Goal: Use online tool/utility: Utilize a website feature to perform a specific function

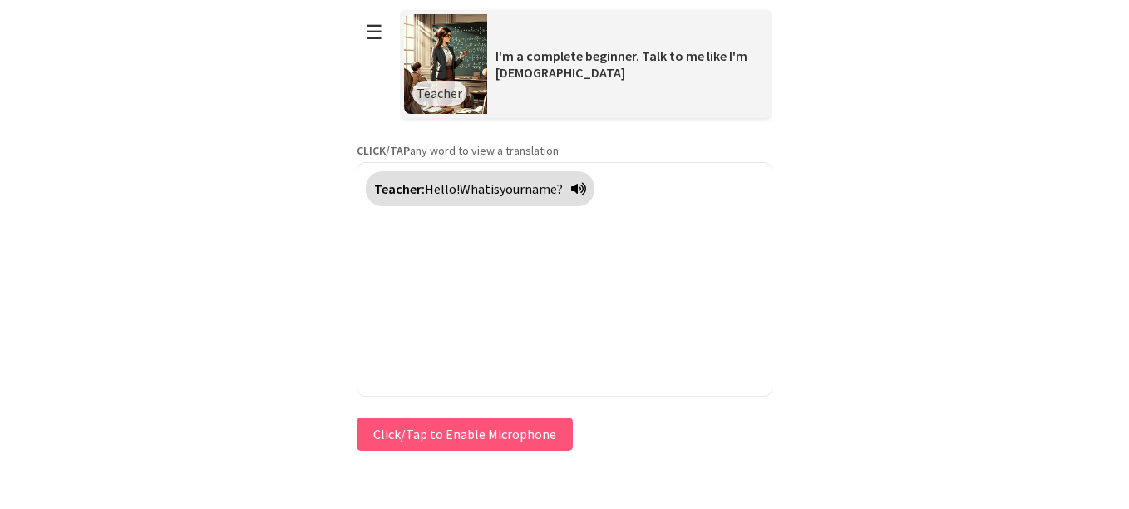
click at [525, 429] on button "Click/Tap to Enable Microphone" at bounding box center [465, 433] width 216 height 33
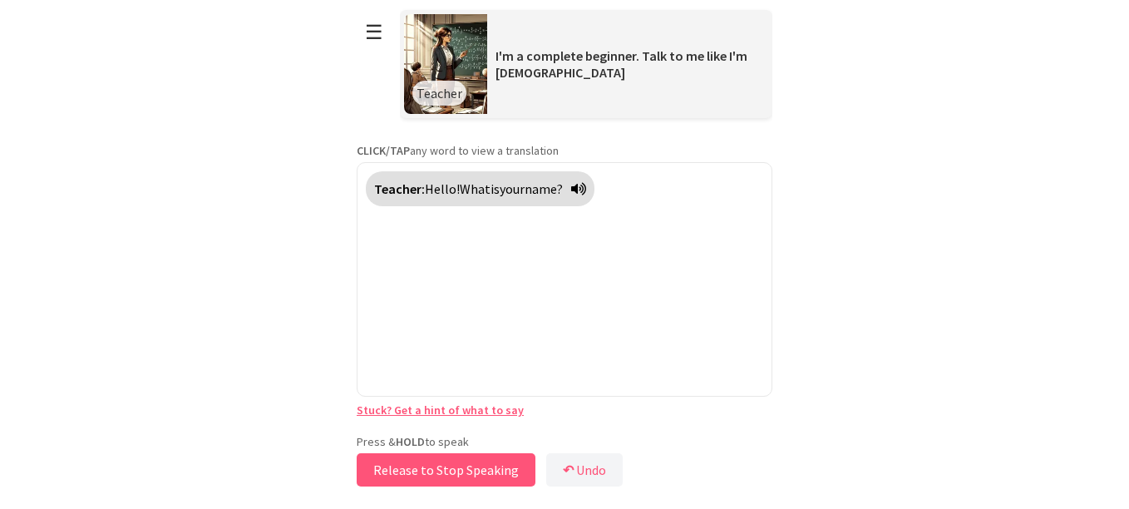
click at [436, 464] on button "Release to Stop Speaking" at bounding box center [446, 469] width 179 height 33
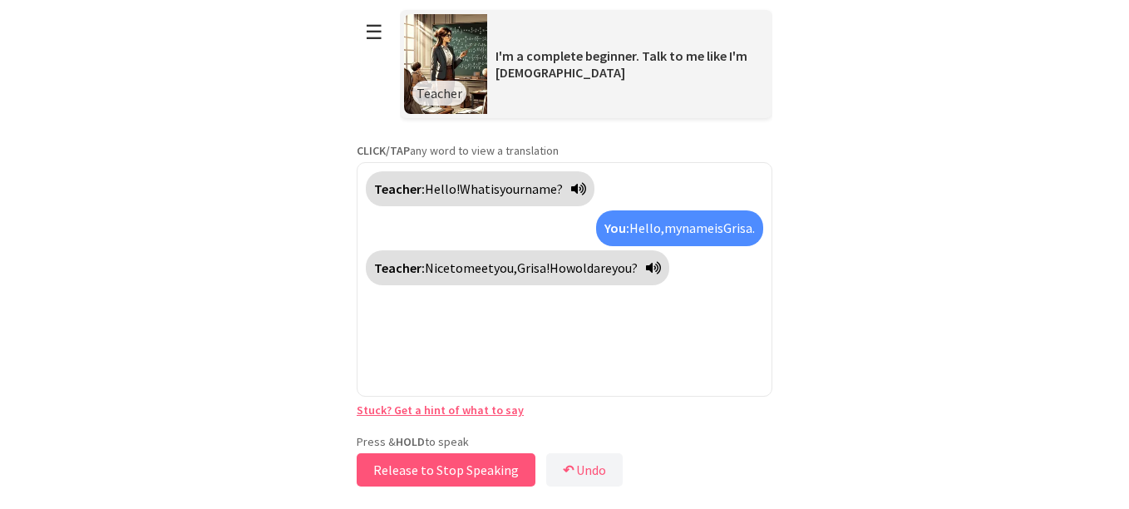
click at [464, 472] on button "Release to Stop Speaking" at bounding box center [446, 469] width 179 height 33
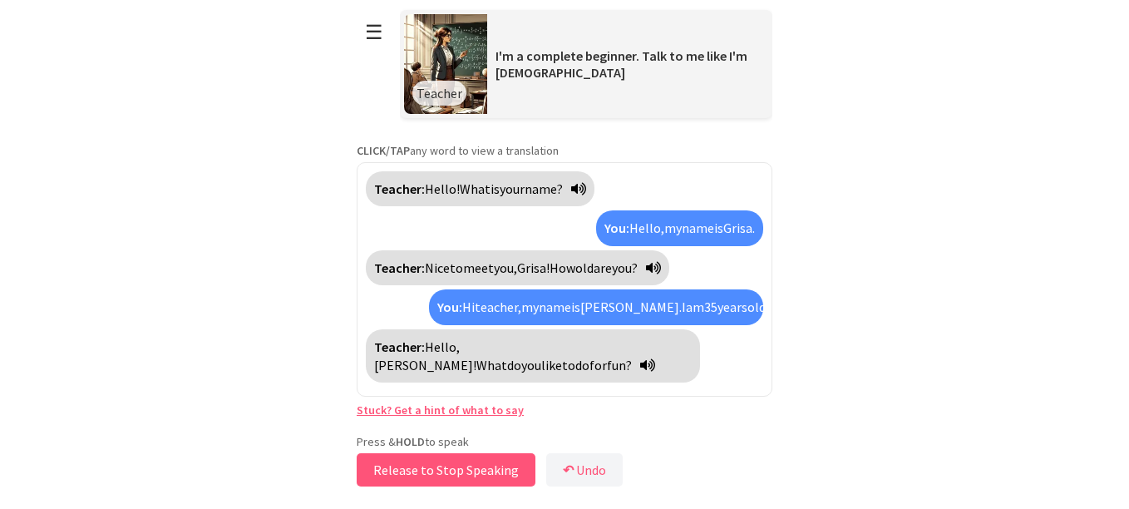
click at [465, 466] on button "Release to Stop Speaking" at bounding box center [446, 469] width 179 height 33
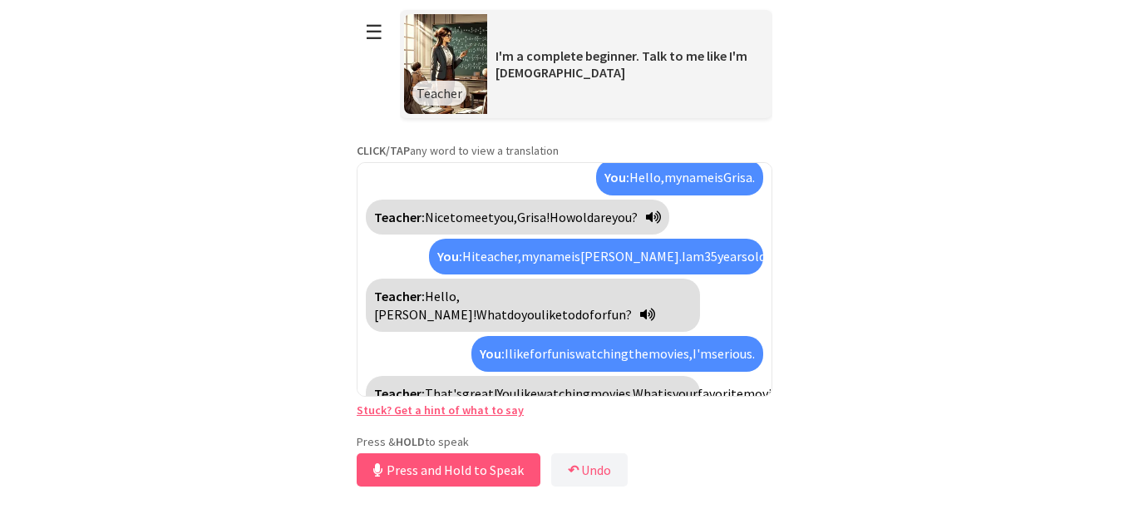
scroll to position [89, 0]
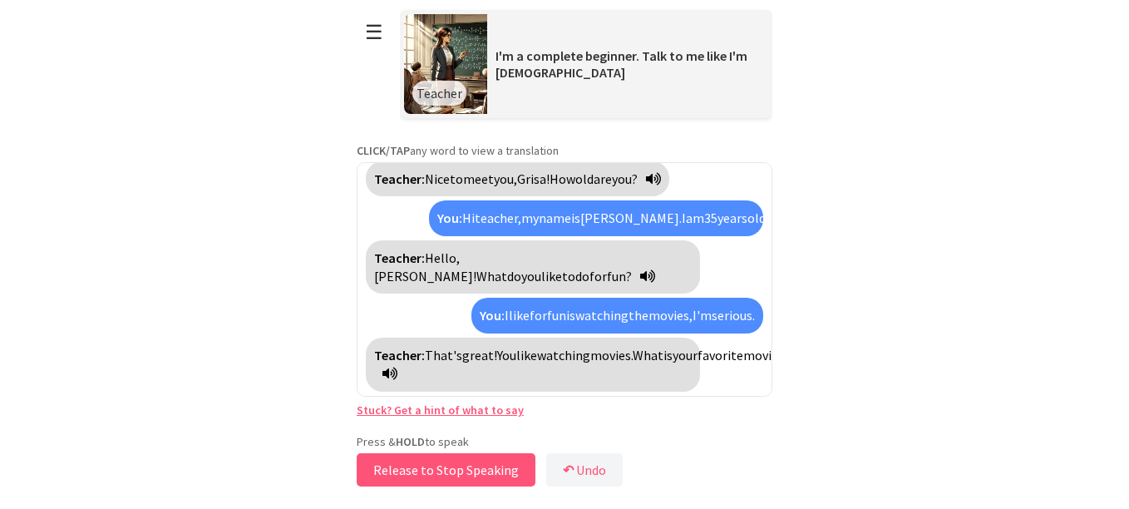
click at [475, 473] on button "Release to Stop Speaking" at bounding box center [446, 469] width 179 height 33
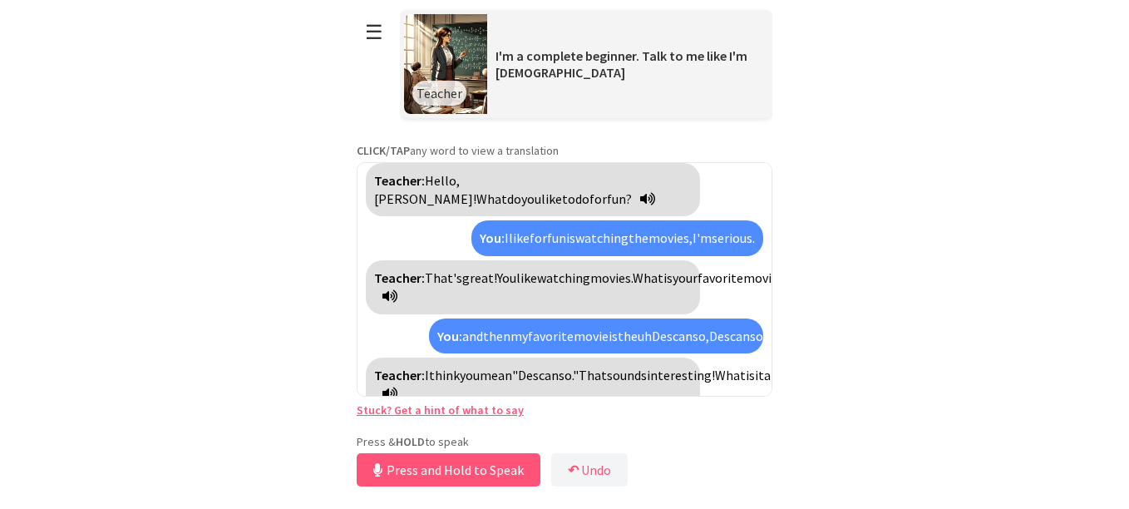
scroll to position [205, 0]
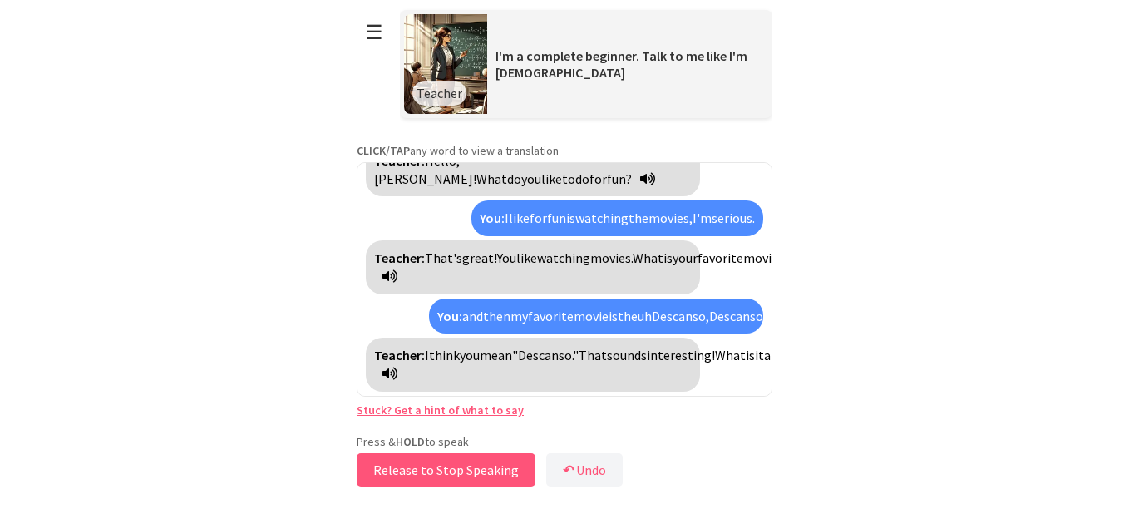
click at [470, 466] on button "Release to Stop Speaking" at bounding box center [446, 469] width 179 height 33
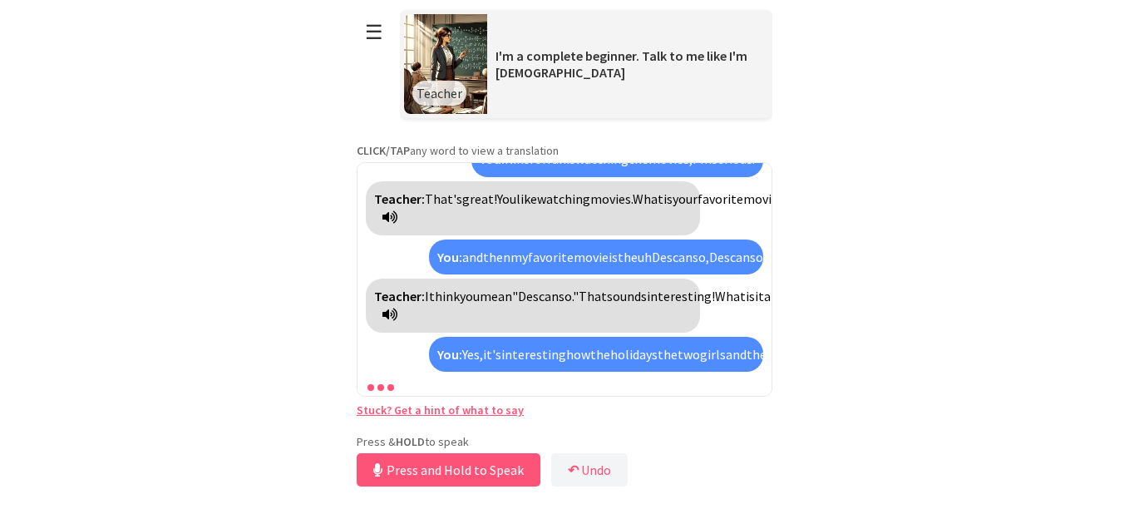
scroll to position [321, 0]
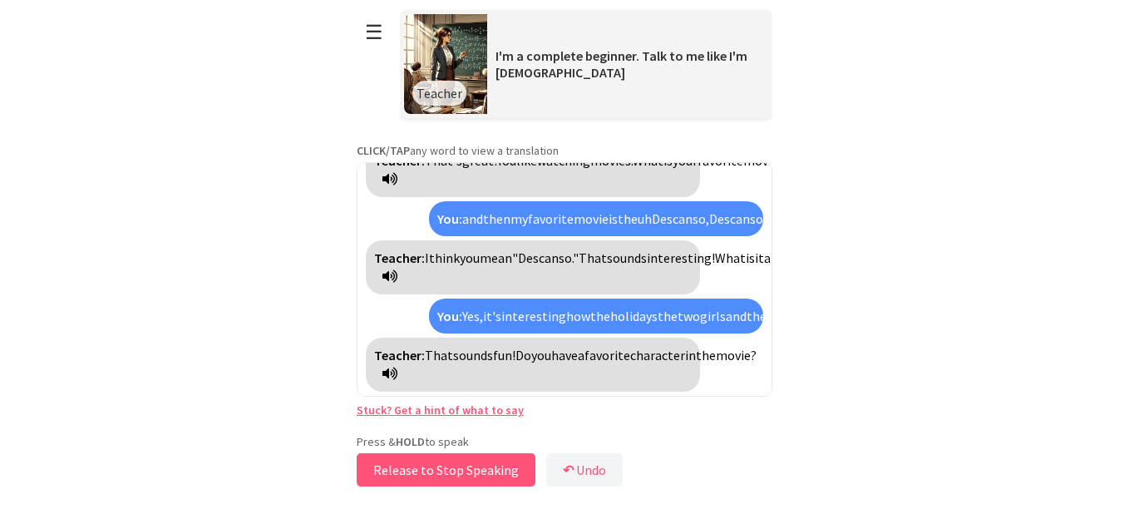
click at [458, 469] on button "Release to Stop Speaking" at bounding box center [446, 469] width 179 height 33
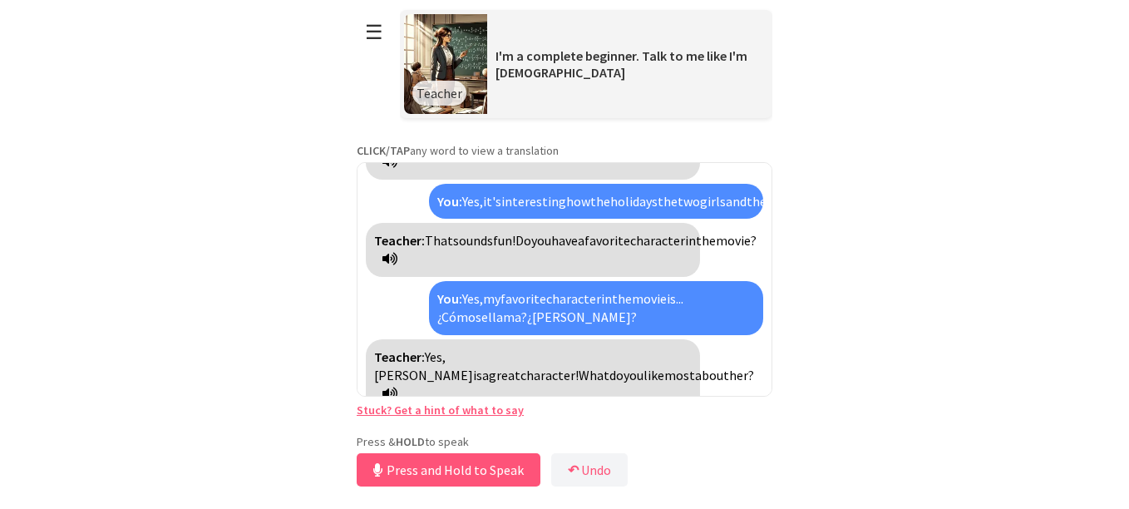
scroll to position [436, 0]
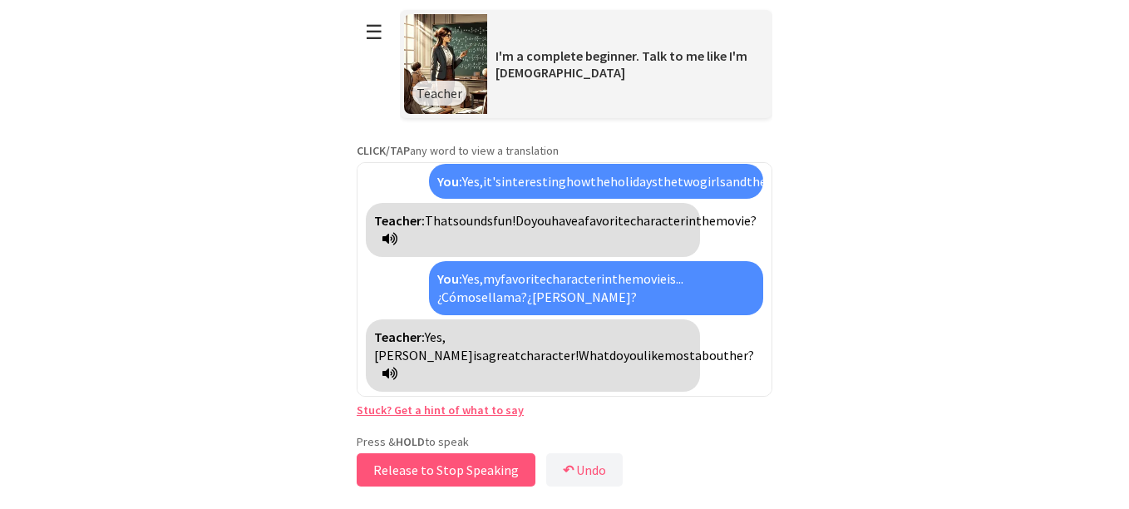
click at [501, 468] on button "Release to Stop Speaking" at bounding box center [446, 469] width 179 height 33
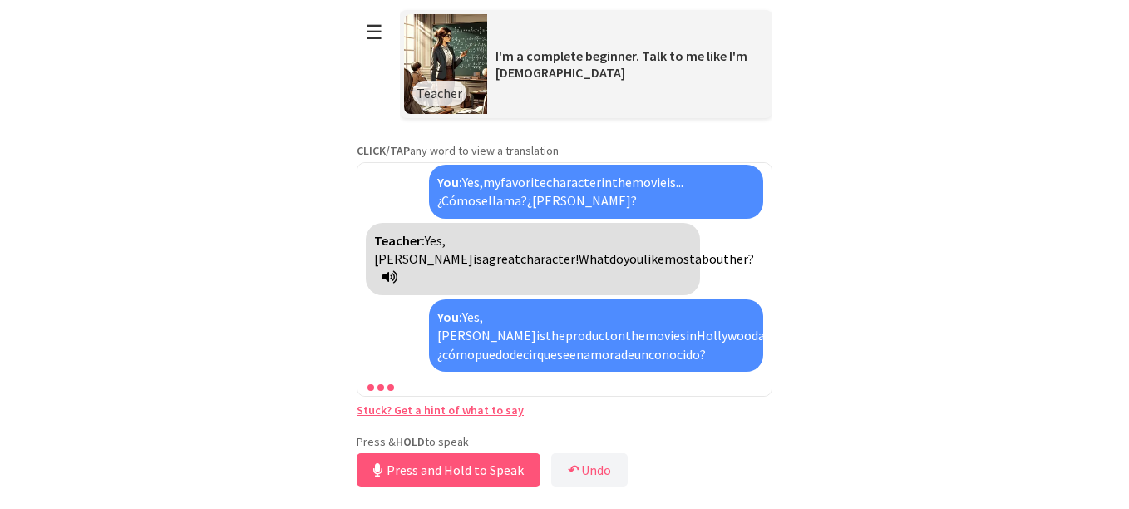
scroll to position [664, 0]
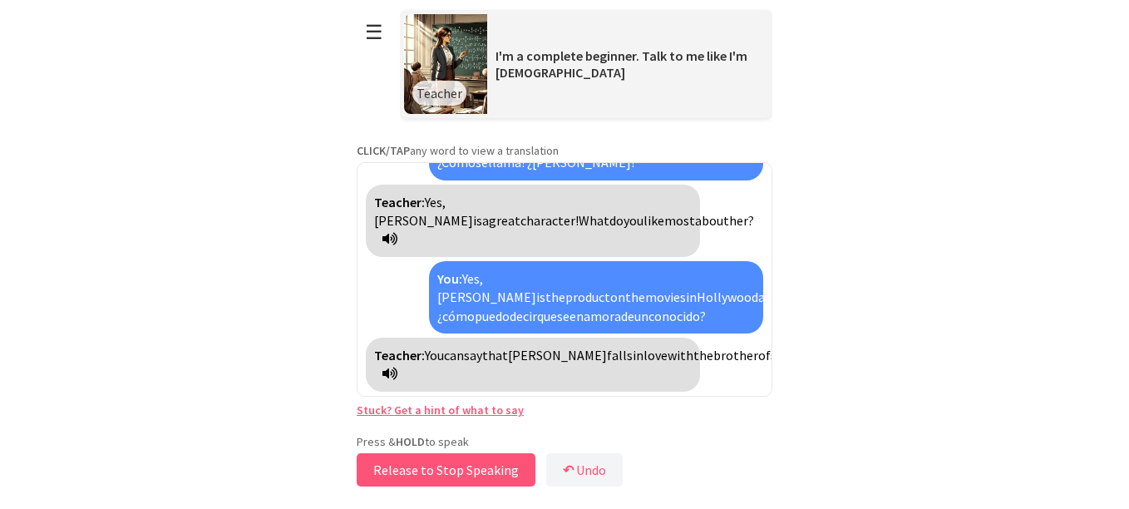
click at [490, 460] on button "Release to Stop Speaking" at bounding box center [446, 469] width 179 height 33
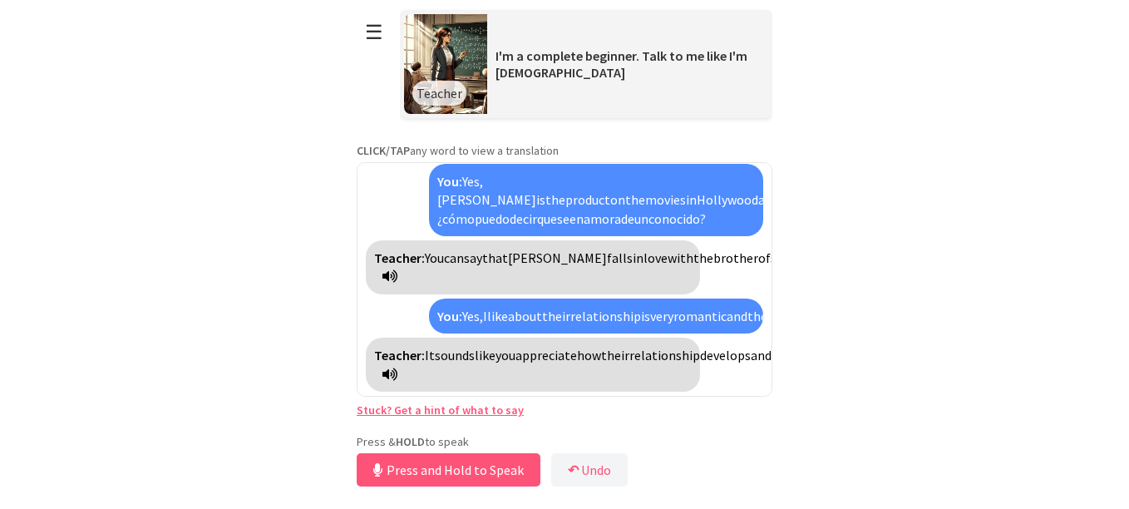
scroll to position [892, 0]
click at [450, 475] on button "Release to Stop Speaking" at bounding box center [446, 469] width 179 height 33
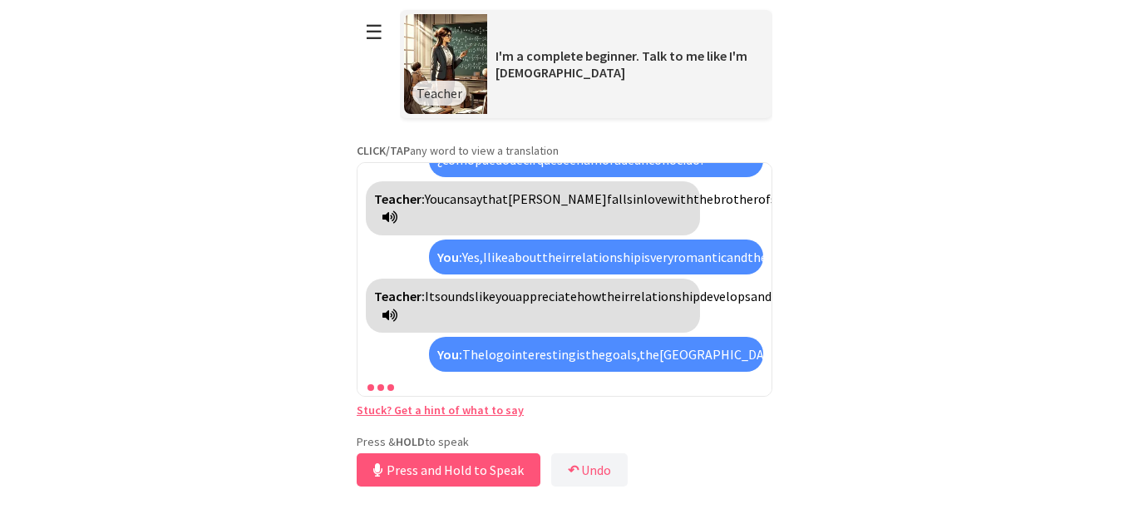
scroll to position [1082, 0]
